Goal: Task Accomplishment & Management: Use online tool/utility

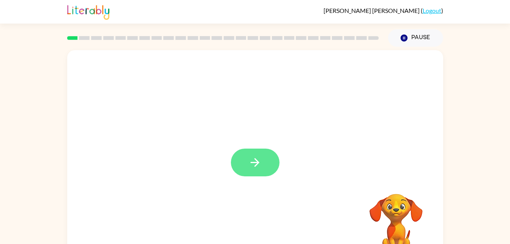
click at [278, 159] on button "button" at bounding box center [255, 162] width 49 height 28
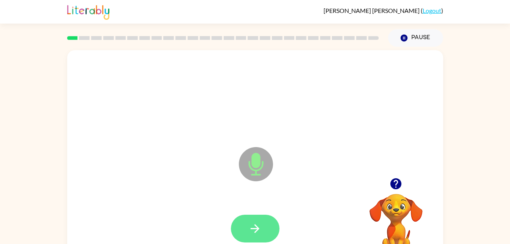
click at [257, 215] on button "button" at bounding box center [255, 228] width 49 height 28
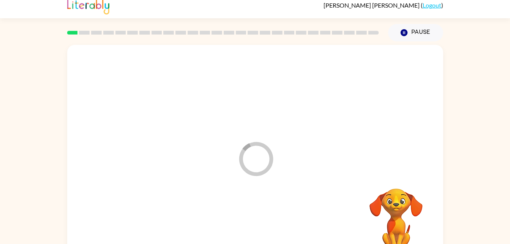
scroll to position [6, 0]
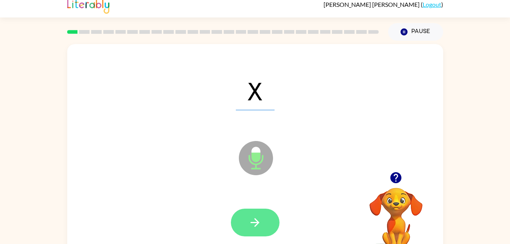
click at [270, 227] on button "button" at bounding box center [255, 222] width 49 height 28
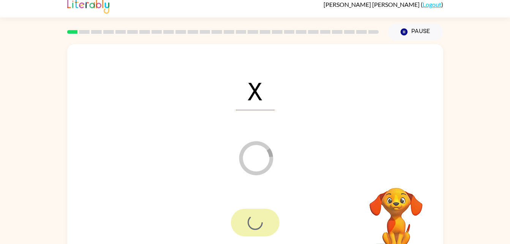
scroll to position [6, 0]
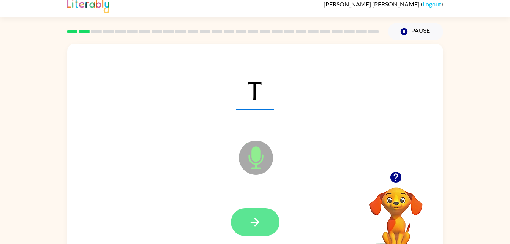
click at [260, 219] on icon "button" at bounding box center [254, 221] width 13 height 13
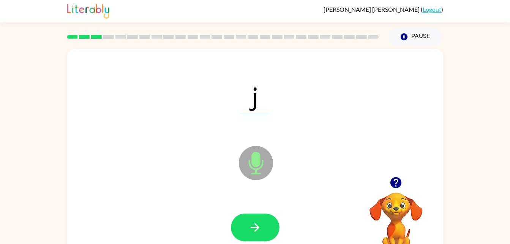
scroll to position [0, 0]
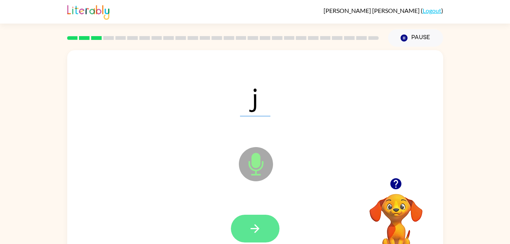
click at [256, 235] on button "button" at bounding box center [255, 228] width 49 height 28
click at [274, 200] on icon "Microphone The Microphone is here when it is your turn to talk" at bounding box center [294, 173] width 114 height 57
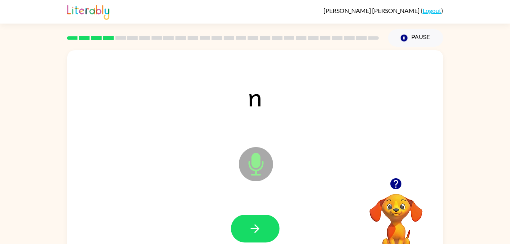
scroll to position [0, 0]
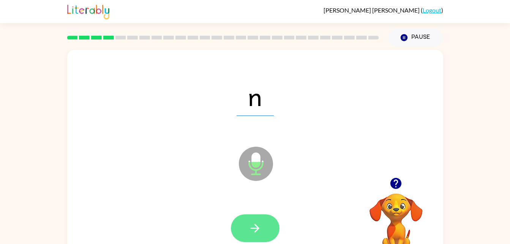
click at [257, 214] on button "button" at bounding box center [255, 228] width 49 height 28
click at [264, 217] on div at bounding box center [255, 228] width 49 height 28
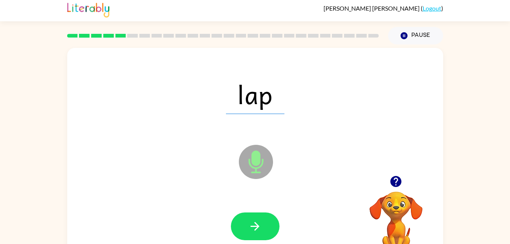
scroll to position [3, 0]
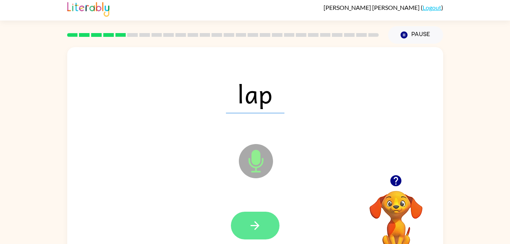
click at [265, 214] on button "button" at bounding box center [255, 225] width 49 height 28
click at [274, 220] on button "button" at bounding box center [255, 225] width 49 height 28
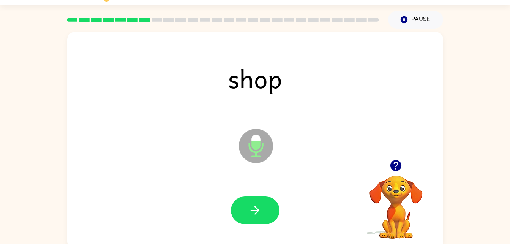
scroll to position [23, 0]
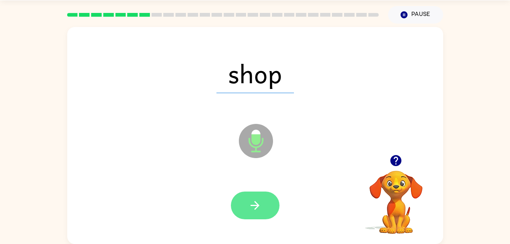
click at [273, 205] on button "button" at bounding box center [255, 205] width 49 height 28
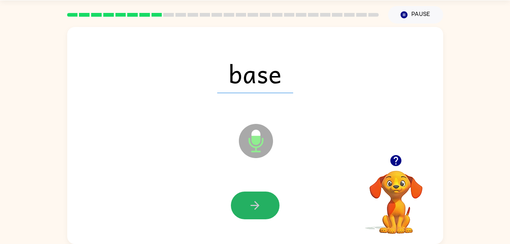
click at [272, 200] on button "button" at bounding box center [255, 205] width 49 height 28
click at [274, 211] on div at bounding box center [255, 205] width 49 height 28
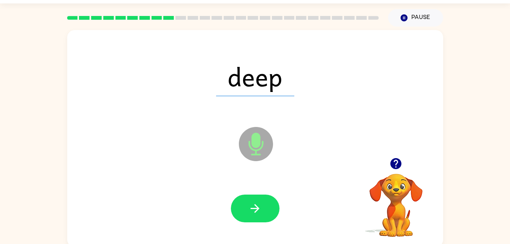
scroll to position [0, 0]
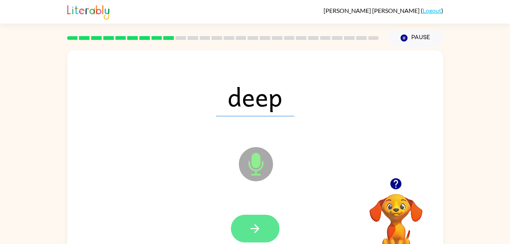
click at [263, 225] on button "button" at bounding box center [255, 228] width 49 height 28
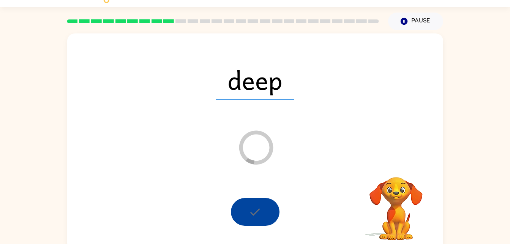
scroll to position [23, 0]
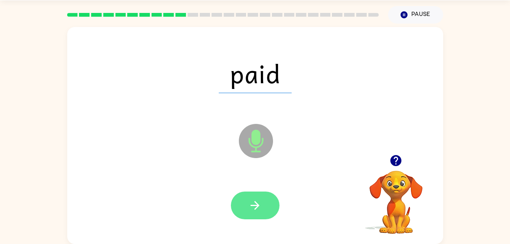
click at [264, 203] on button "button" at bounding box center [255, 205] width 49 height 28
click at [266, 188] on div at bounding box center [255, 205] width 361 height 62
click at [267, 192] on button "button" at bounding box center [255, 205] width 49 height 28
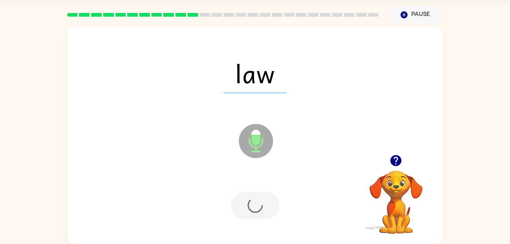
click at [266, 204] on div at bounding box center [255, 205] width 49 height 28
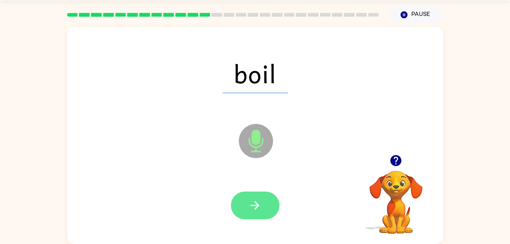
click at [271, 212] on button "button" at bounding box center [255, 205] width 49 height 28
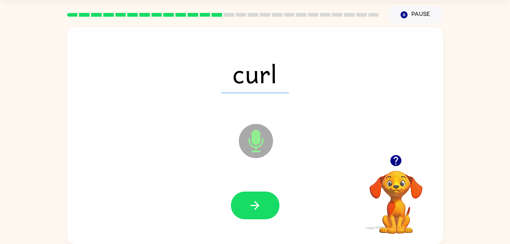
click at [264, 175] on icon "Microphone The Microphone is here when it is your turn to talk" at bounding box center [294, 150] width 114 height 57
click at [239, 194] on button "button" at bounding box center [255, 205] width 49 height 28
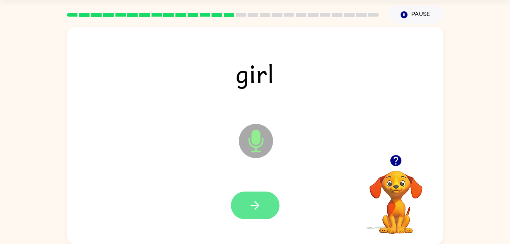
click at [257, 202] on icon "button" at bounding box center [254, 205] width 13 height 13
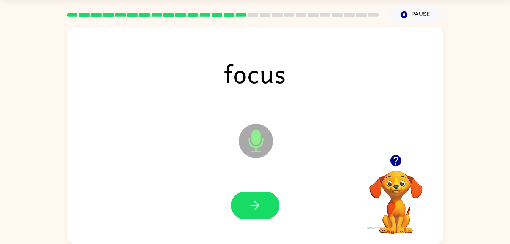
click at [269, 219] on div at bounding box center [255, 205] width 49 height 28
click at [252, 207] on icon "button" at bounding box center [254, 205] width 13 height 13
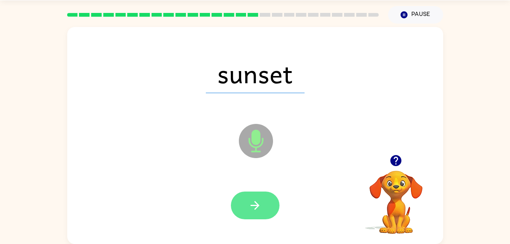
click at [257, 214] on button "button" at bounding box center [255, 205] width 49 height 28
click at [254, 202] on div at bounding box center [255, 205] width 49 height 28
click at [270, 196] on button "button" at bounding box center [255, 205] width 49 height 28
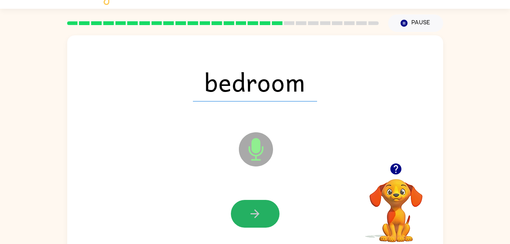
scroll to position [14, 0]
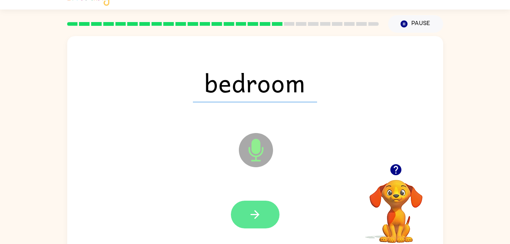
click at [262, 204] on button "button" at bounding box center [255, 214] width 49 height 28
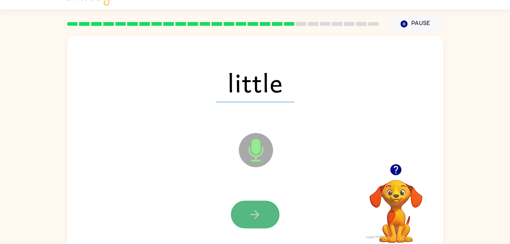
click at [269, 216] on button "button" at bounding box center [255, 214] width 49 height 28
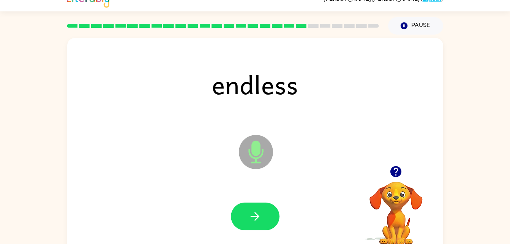
scroll to position [12, 0]
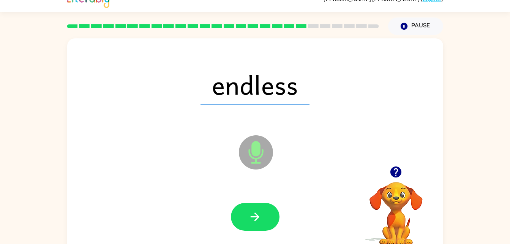
click at [269, 203] on div at bounding box center [255, 217] width 49 height 28
click at [253, 222] on icon "button" at bounding box center [254, 216] width 13 height 13
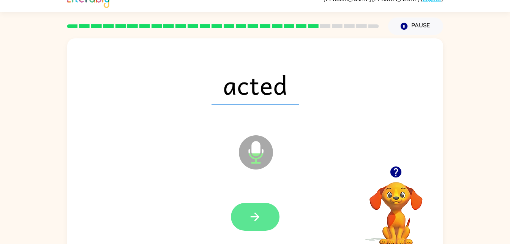
click at [272, 216] on button "button" at bounding box center [255, 217] width 49 height 28
click at [266, 222] on button "button" at bounding box center [255, 217] width 49 height 28
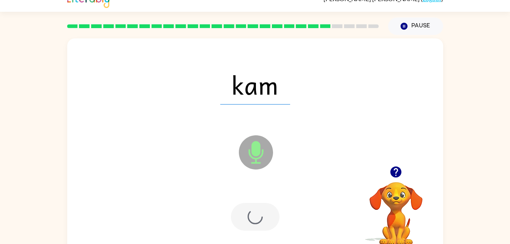
click at [267, 195] on div at bounding box center [255, 217] width 361 height 62
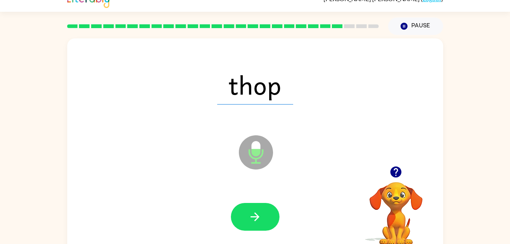
click at [262, 195] on div at bounding box center [255, 217] width 361 height 62
click at [262, 208] on button "button" at bounding box center [255, 217] width 49 height 28
click at [265, 209] on div at bounding box center [255, 217] width 49 height 28
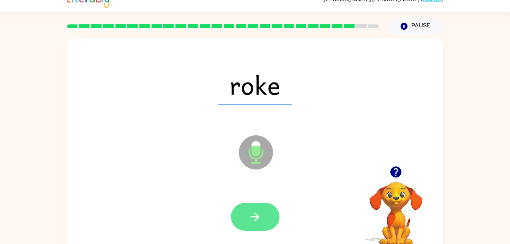
click at [276, 219] on button "button" at bounding box center [255, 217] width 49 height 28
click at [271, 211] on button "button" at bounding box center [255, 217] width 49 height 28
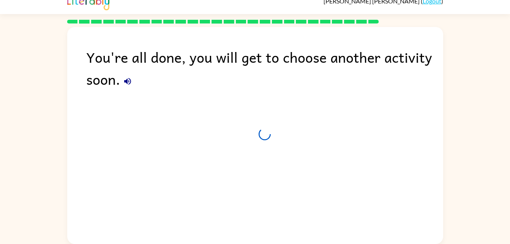
scroll to position [9, 0]
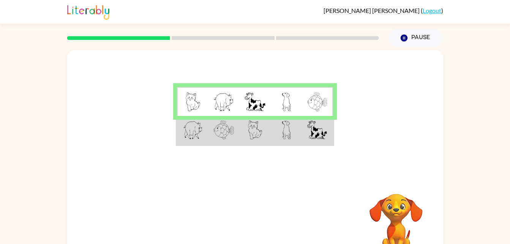
click at [306, 132] on td at bounding box center [317, 130] width 31 height 29
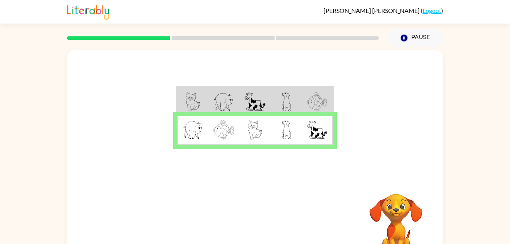
click at [337, 93] on div at bounding box center [255, 114] width 376 height 128
click at [256, 233] on button "button" at bounding box center [255, 224] width 49 height 28
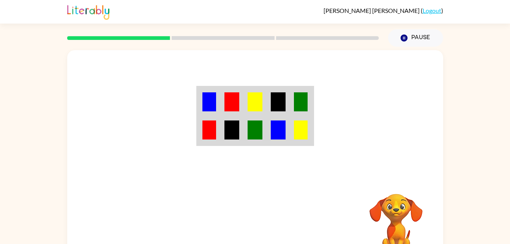
click at [298, 89] on td at bounding box center [301, 101] width 23 height 29
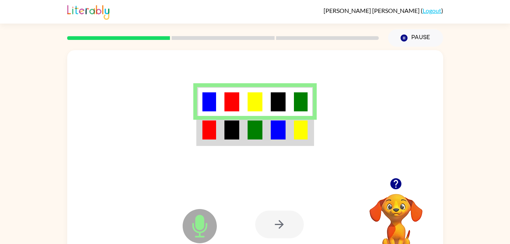
click at [311, 125] on td at bounding box center [301, 130] width 23 height 29
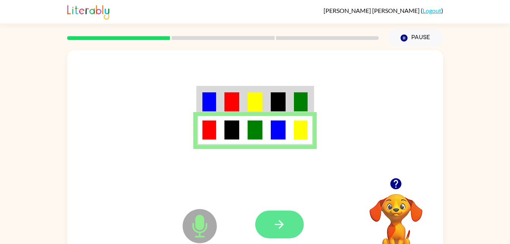
click at [277, 233] on button "button" at bounding box center [279, 224] width 49 height 28
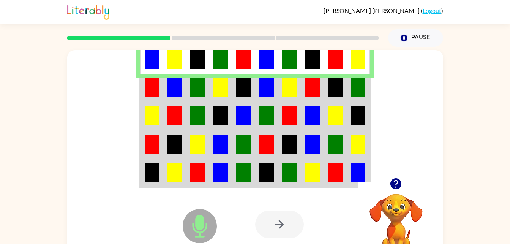
click at [276, 105] on td at bounding box center [266, 116] width 23 height 28
click at [271, 99] on td at bounding box center [266, 88] width 23 height 28
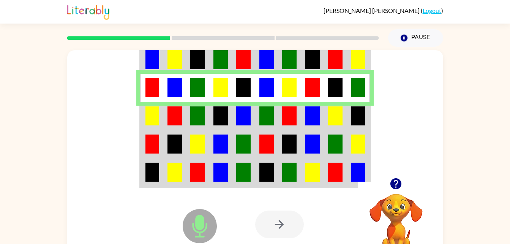
click at [266, 80] on img at bounding box center [266, 87] width 14 height 19
click at [284, 114] on img at bounding box center [289, 115] width 14 height 19
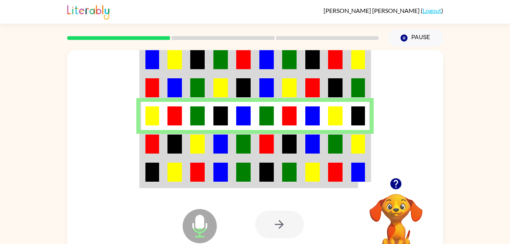
click at [273, 145] on img at bounding box center [266, 143] width 14 height 19
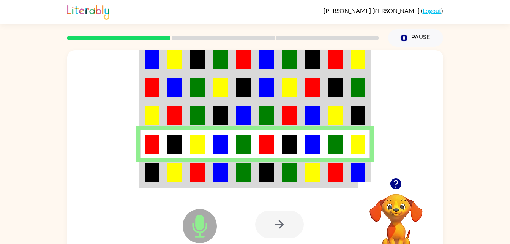
click at [266, 172] on img at bounding box center [266, 171] width 14 height 19
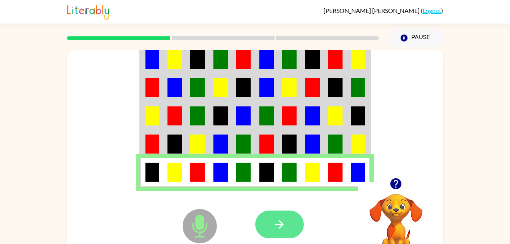
click at [282, 226] on icon "button" at bounding box center [279, 224] width 13 height 13
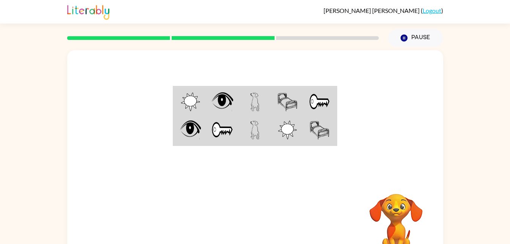
click at [316, 100] on img at bounding box center [319, 101] width 21 height 19
click at [314, 108] on img at bounding box center [319, 101] width 21 height 19
click at [323, 101] on img at bounding box center [319, 101] width 21 height 19
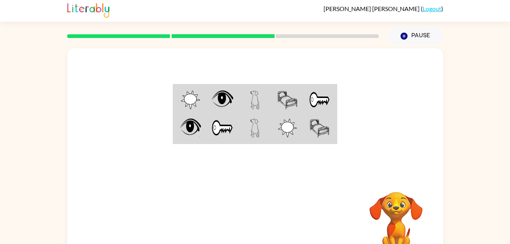
click at [324, 91] on img at bounding box center [319, 99] width 21 height 19
click at [324, 89] on td at bounding box center [320, 99] width 33 height 29
click at [328, 95] on img at bounding box center [319, 99] width 21 height 19
click at [326, 100] on img at bounding box center [319, 99] width 21 height 19
click at [310, 96] on img at bounding box center [319, 99] width 21 height 19
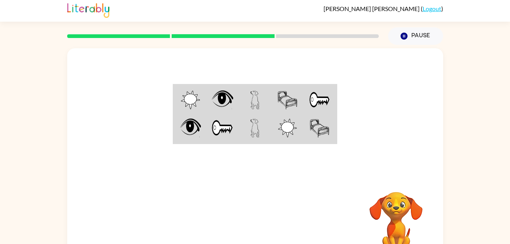
click at [313, 98] on img at bounding box center [319, 99] width 21 height 19
click at [313, 100] on img at bounding box center [319, 99] width 21 height 19
click at [313, 109] on img at bounding box center [319, 99] width 21 height 19
click at [318, 99] on img at bounding box center [319, 99] width 21 height 19
click at [316, 100] on img at bounding box center [319, 99] width 21 height 19
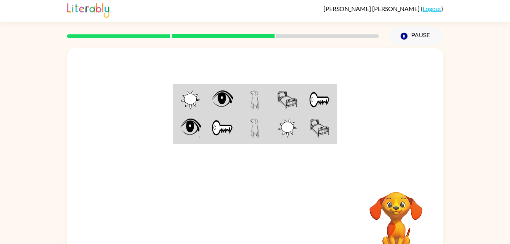
click at [307, 97] on td at bounding box center [320, 99] width 33 height 29
click at [304, 98] on td at bounding box center [320, 99] width 33 height 29
click at [271, 109] on td at bounding box center [287, 99] width 33 height 29
click at [271, 106] on td at bounding box center [287, 99] width 33 height 29
click at [258, 104] on img at bounding box center [254, 99] width 9 height 19
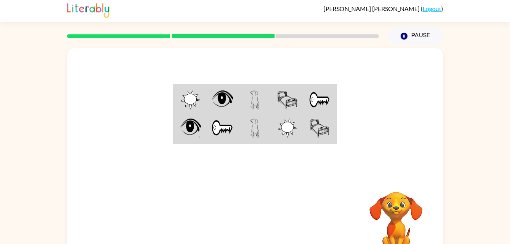
click at [262, 99] on td at bounding box center [255, 99] width 33 height 29
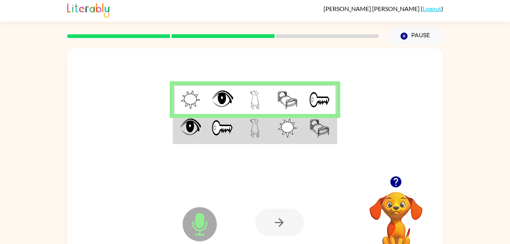
click at [217, 131] on img at bounding box center [222, 127] width 22 height 19
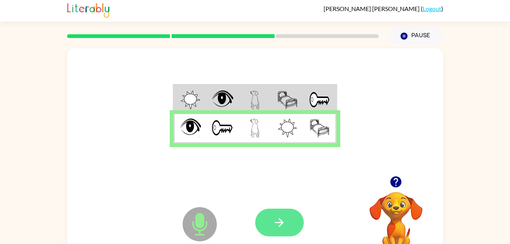
click at [268, 214] on button "button" at bounding box center [279, 222] width 49 height 28
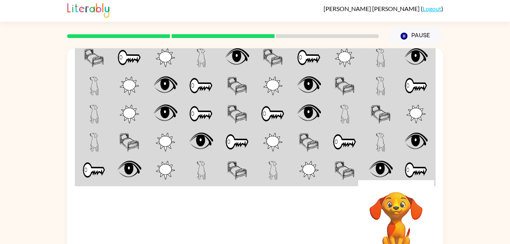
click at [370, 58] on td at bounding box center [381, 57] width 36 height 29
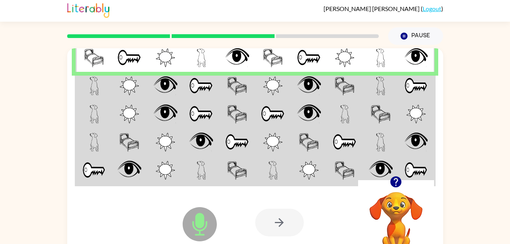
click at [373, 64] on td at bounding box center [381, 57] width 36 height 29
click at [366, 90] on td at bounding box center [381, 86] width 36 height 28
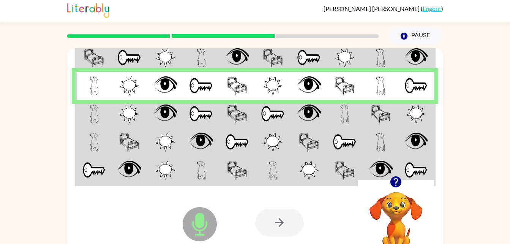
click at [358, 143] on td at bounding box center [345, 142] width 36 height 28
click at [361, 54] on td at bounding box center [345, 57] width 36 height 29
click at [371, 63] on td at bounding box center [381, 57] width 36 height 29
click at [369, 53] on td at bounding box center [381, 57] width 36 height 29
click at [364, 111] on td at bounding box center [381, 114] width 36 height 28
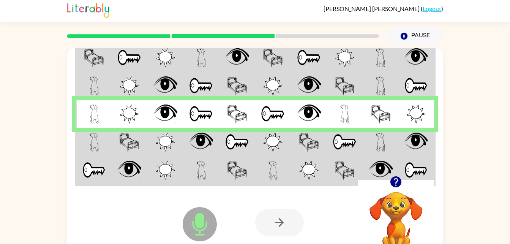
click at [369, 146] on td at bounding box center [381, 142] width 36 height 28
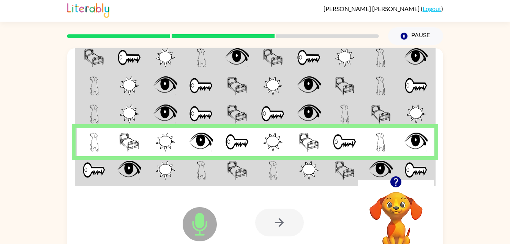
click at [328, 172] on td at bounding box center [345, 170] width 36 height 29
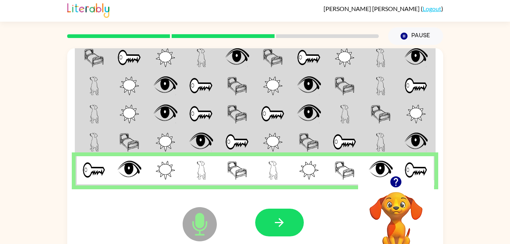
click at [320, 182] on div at bounding box center [311, 222] width 112 height 85
click at [277, 234] on button "button" at bounding box center [279, 222] width 49 height 28
